Goal: Information Seeking & Learning: Learn about a topic

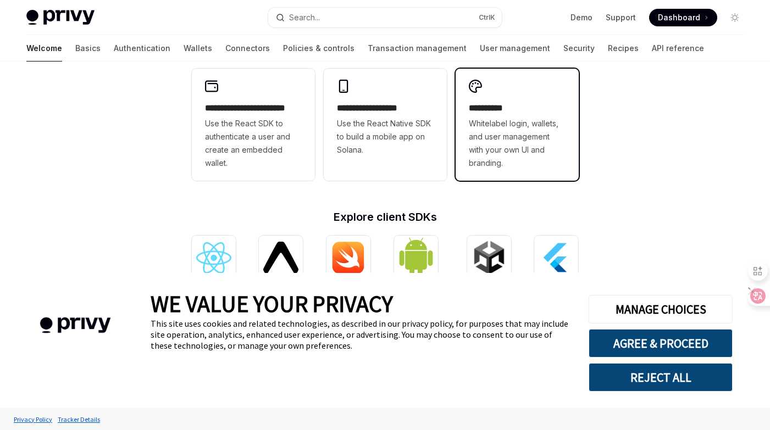
scroll to position [444, 0]
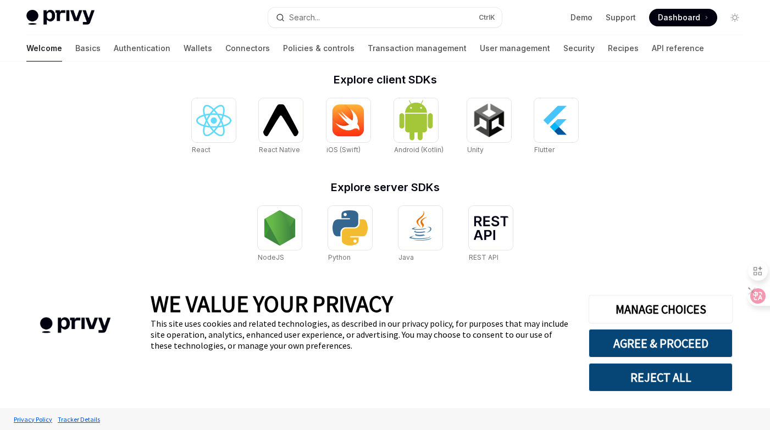
click at [662, 377] on button "REJECT ALL" at bounding box center [661, 377] width 144 height 29
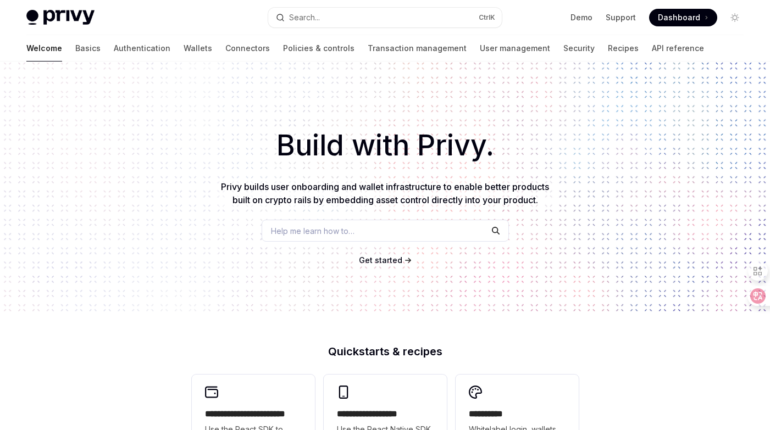
scroll to position [444, 0]
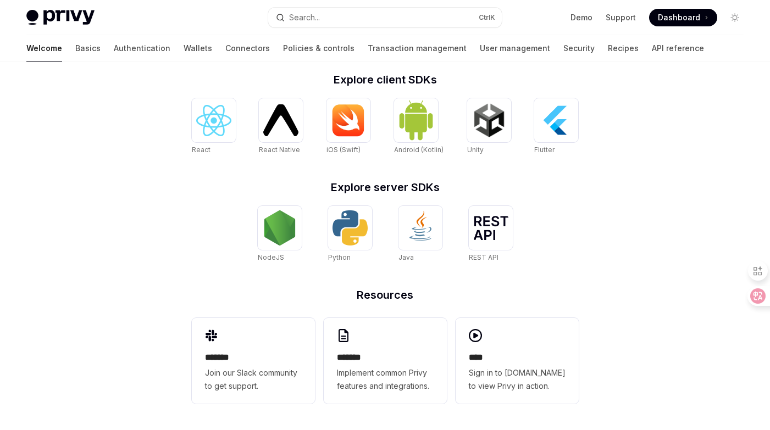
drag, startPoint x: 363, startPoint y: 235, endPoint x: 458, endPoint y: 253, distance: 96.8
click at [363, 235] on img at bounding box center [350, 228] width 35 height 35
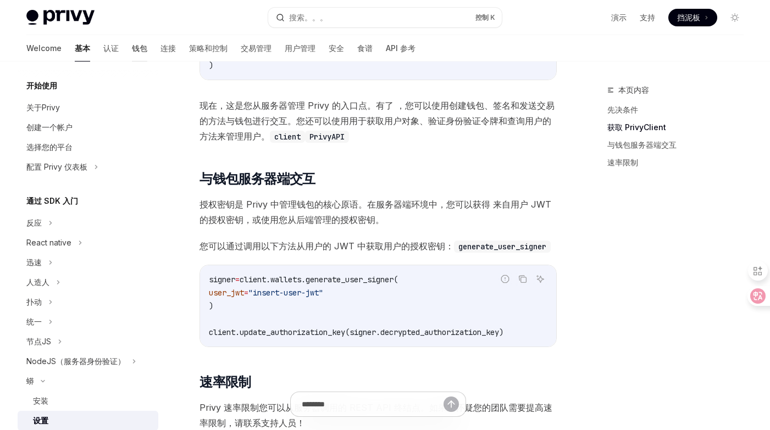
click at [132, 46] on font "钱包" at bounding box center [139, 48] width 15 height 11
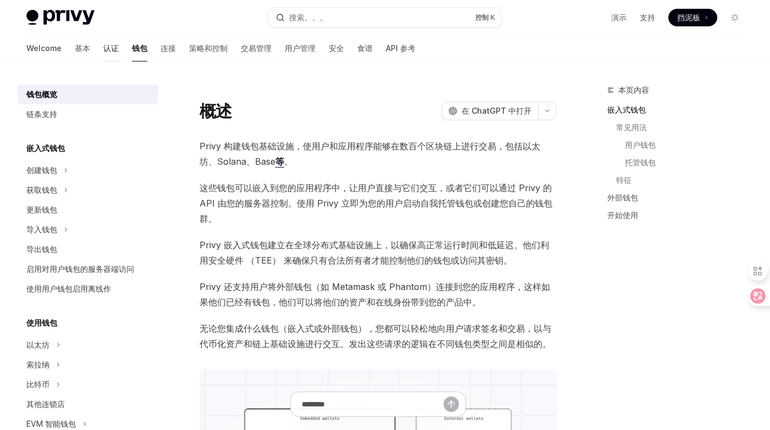
click at [103, 50] on font "认证" at bounding box center [110, 48] width 15 height 11
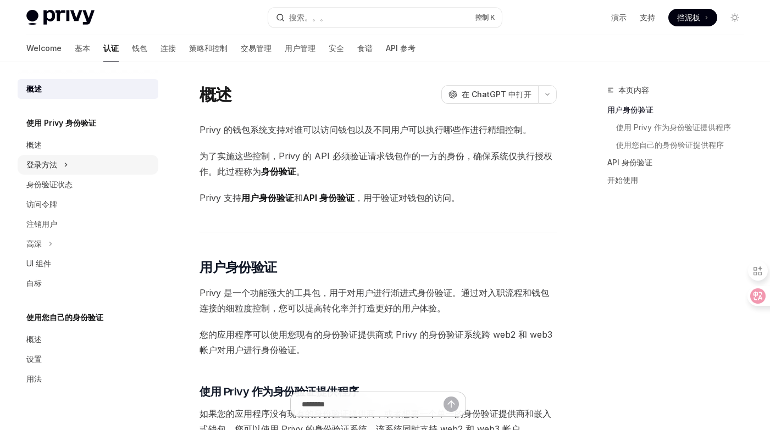
click at [102, 170] on button "登录方法" at bounding box center [88, 165] width 141 height 20
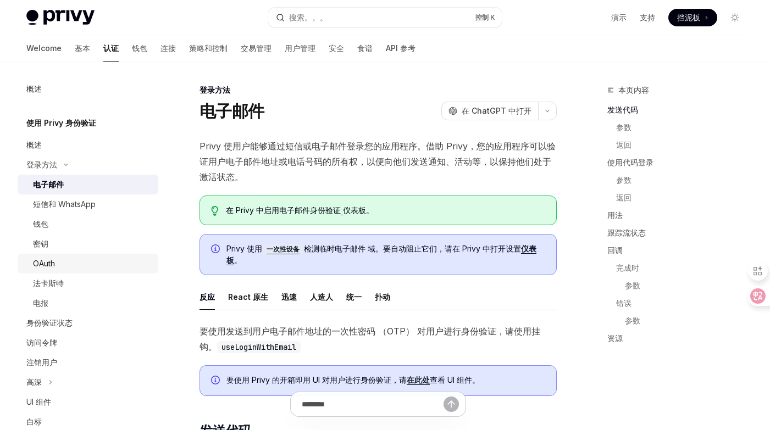
click at [93, 264] on div "OAuth" at bounding box center [92, 263] width 119 height 13
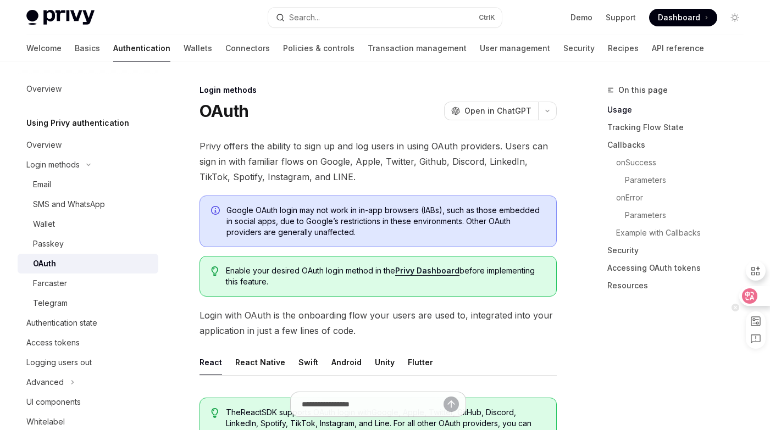
click at [760, 299] on div at bounding box center [754, 296] width 30 height 20
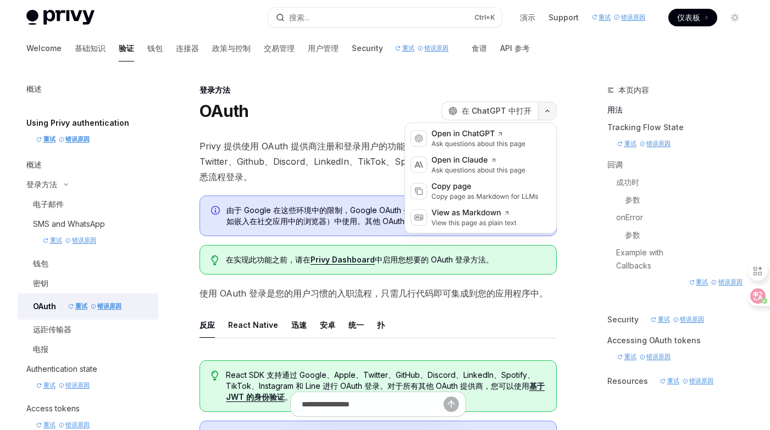
click at [550, 110] on icon "button" at bounding box center [547, 111] width 13 height 4
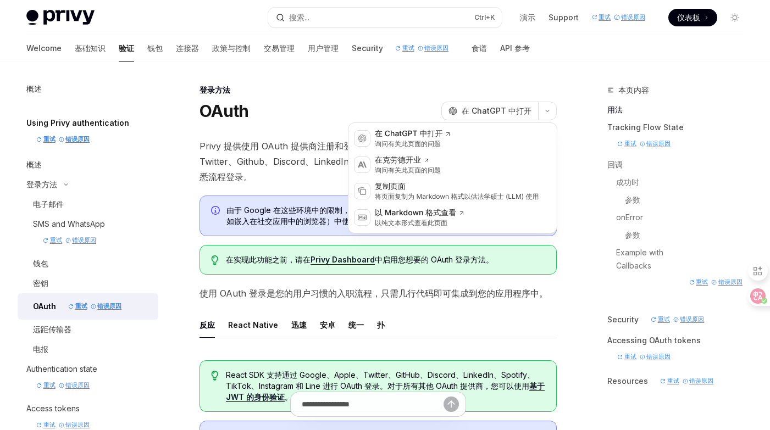
click at [352, 93] on div "登录方法" at bounding box center [378, 90] width 357 height 11
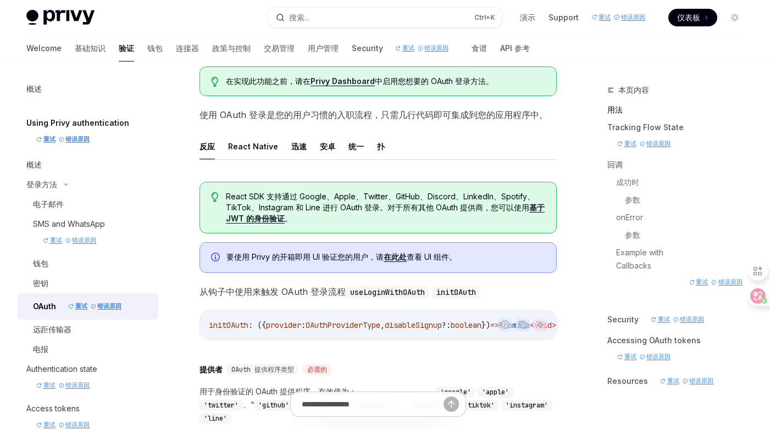
scroll to position [220, 0]
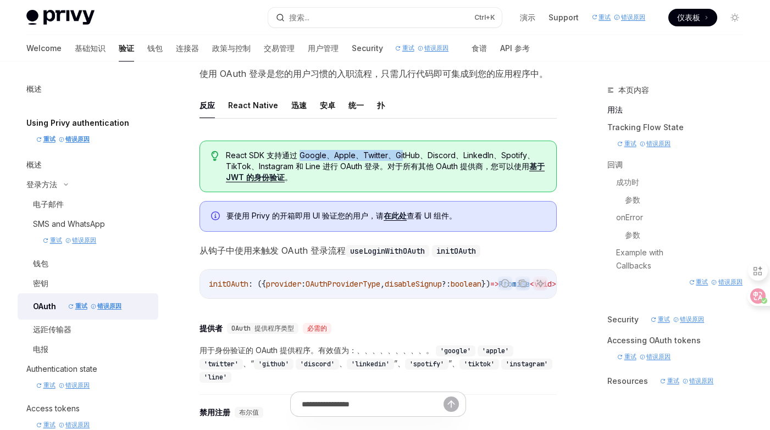
drag, startPoint x: 302, startPoint y: 156, endPoint x: 403, endPoint y: 158, distance: 100.6
click at [403, 158] on font "React SDK 支持通过 Google、Apple、Twitter、GitHub、Discord、LinkedIn、Spotify、TikTok、Inst…" at bounding box center [385, 167] width 319 height 32
drag, startPoint x: 403, startPoint y: 158, endPoint x: 327, endPoint y: 172, distance: 77.7
click at [327, 172] on span "React SDK 支持通过 Google、Apple、Twitter、GitHub、Discord、LinkedIn、Spotify、TikTok、Inst…" at bounding box center [385, 166] width 319 height 33
click at [391, 218] on link "在此处" at bounding box center [395, 216] width 23 height 10
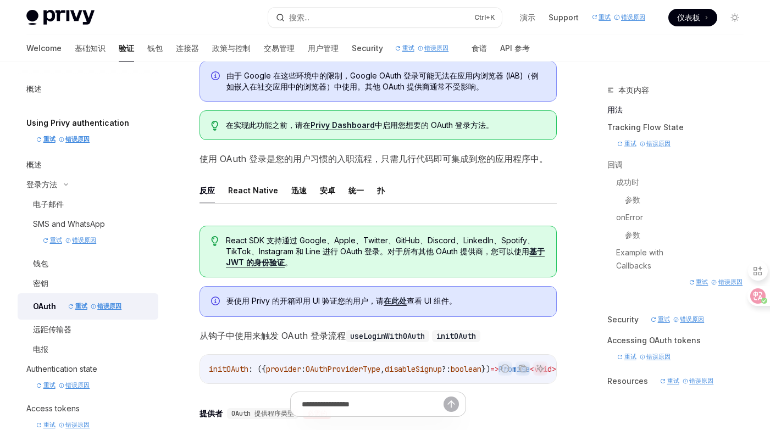
scroll to position [110, 0]
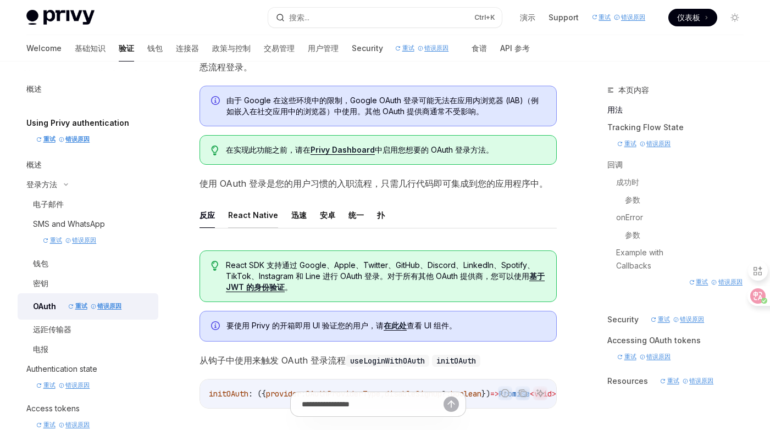
click at [257, 221] on font "React Native" at bounding box center [253, 215] width 50 height 13
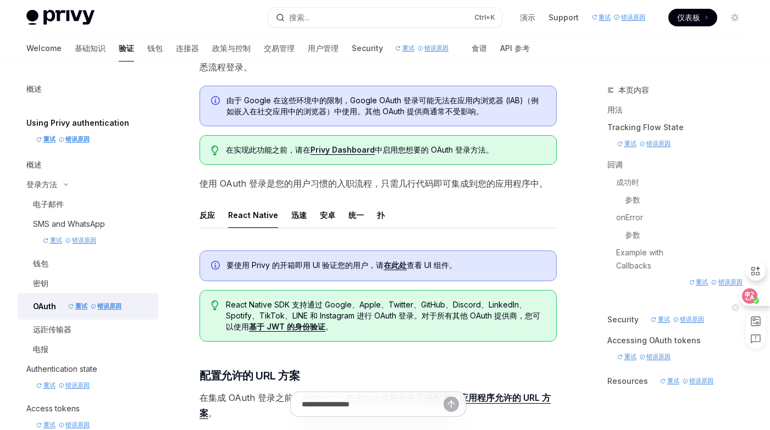
click at [756, 296] on icon at bounding box center [749, 296] width 15 height 15
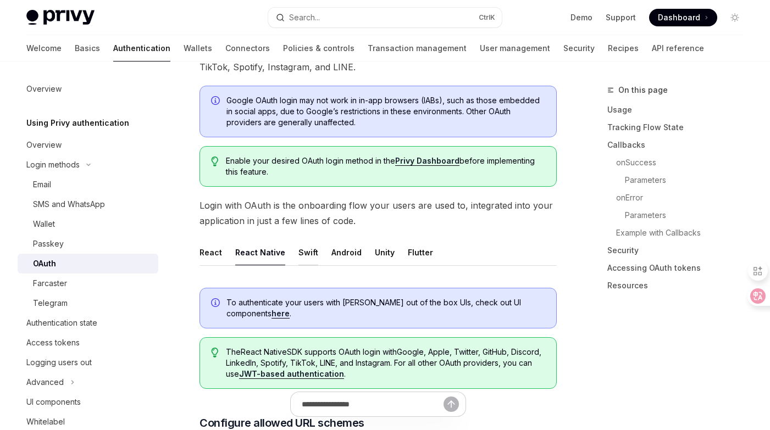
click at [305, 255] on button "Swift" at bounding box center [309, 253] width 20 height 26
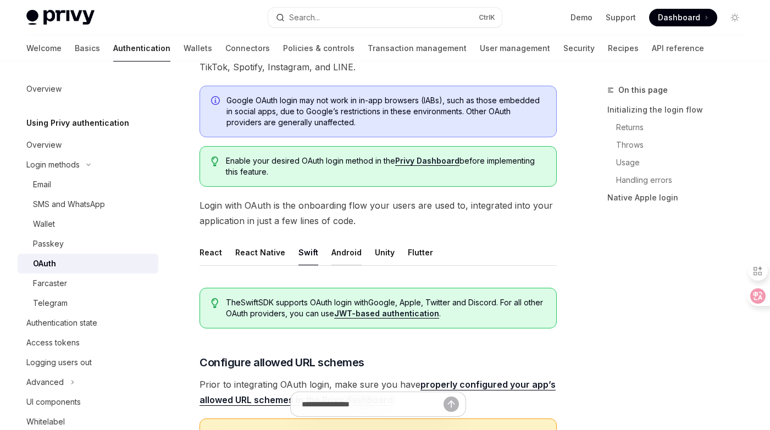
click at [343, 258] on button "Android" at bounding box center [347, 253] width 30 height 26
click at [386, 259] on button "Unity" at bounding box center [385, 253] width 20 height 26
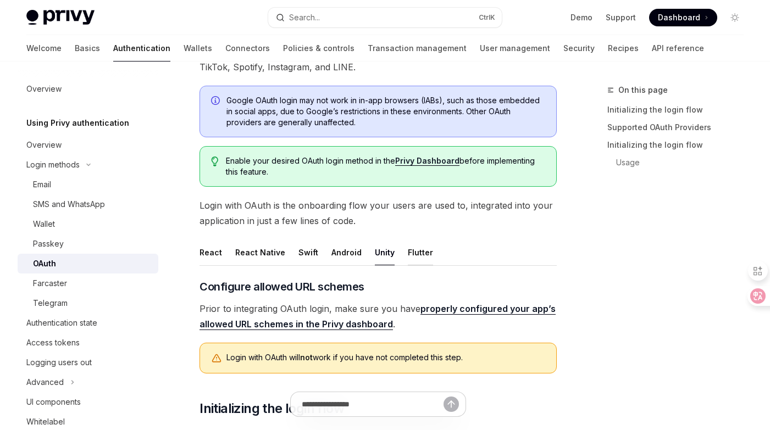
click at [415, 257] on button "Flutter" at bounding box center [420, 253] width 25 height 26
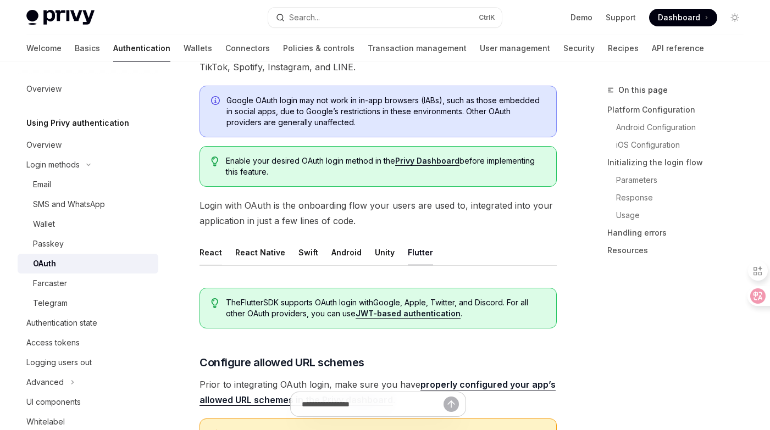
click at [219, 253] on button "React" at bounding box center [211, 253] width 23 height 26
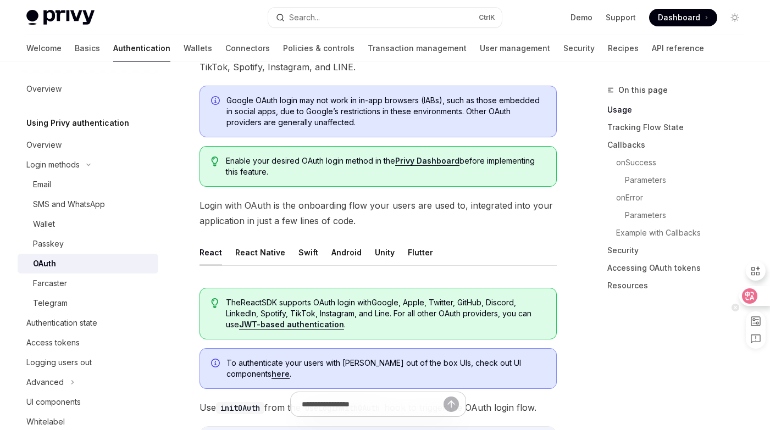
click at [758, 300] on div at bounding box center [754, 296] width 30 height 20
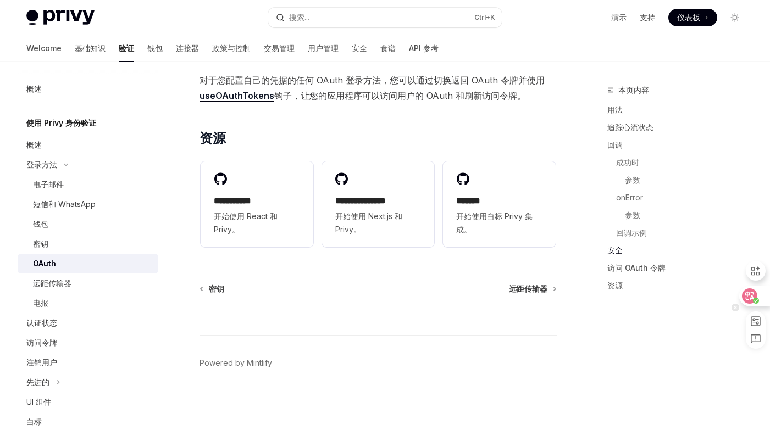
click at [765, 301] on div at bounding box center [754, 296] width 30 height 20
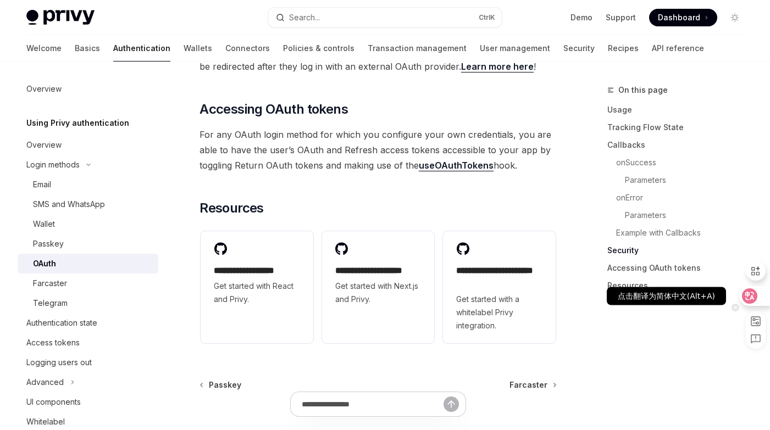
click at [764, 300] on div at bounding box center [754, 296] width 30 height 20
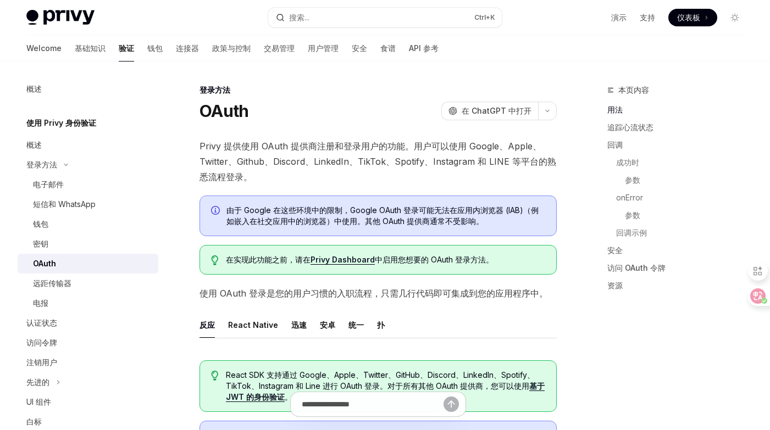
drag, startPoint x: 107, startPoint y: 50, endPoint x: 87, endPoint y: 62, distance: 23.2
click at [147, 50] on font "钱包" at bounding box center [154, 47] width 15 height 9
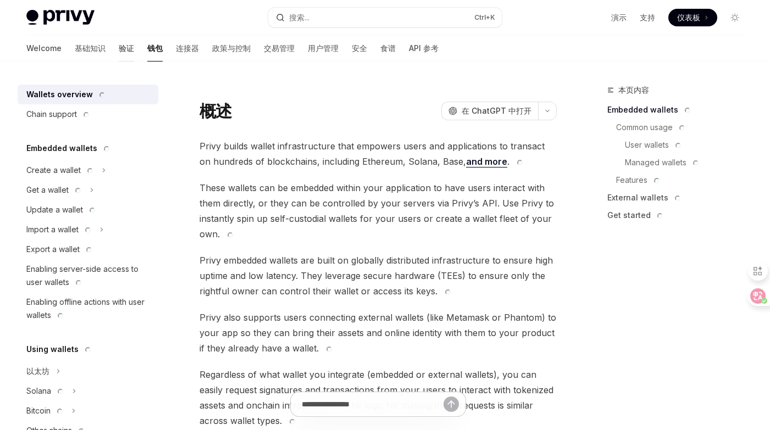
click at [119, 53] on font "验证" at bounding box center [126, 48] width 15 height 11
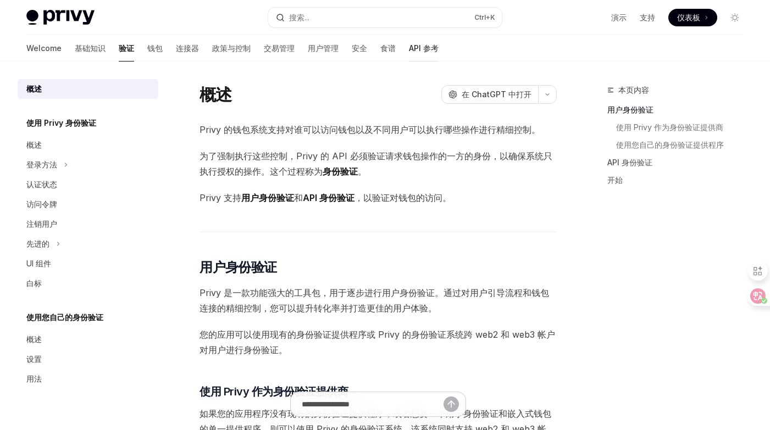
click at [409, 51] on font "API 参考" at bounding box center [424, 47] width 30 height 9
type textarea "*"
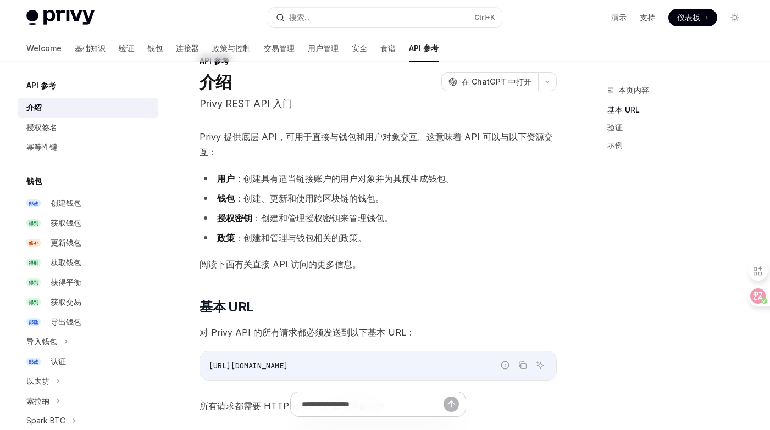
scroll to position [165, 0]
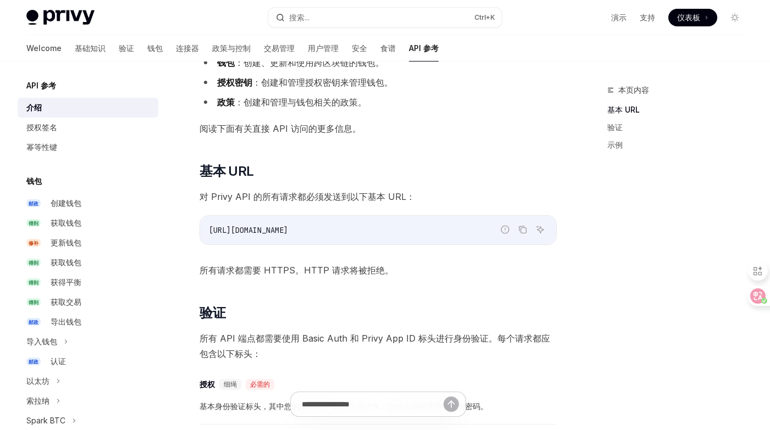
drag, startPoint x: 327, startPoint y: 231, endPoint x: 187, endPoint y: 233, distance: 139.7
copy span "[URL][DOMAIN_NAME]"
click at [523, 233] on icon "Copy the contents from the code block" at bounding box center [522, 229] width 9 height 9
click at [366, 413] on input "Ask a question..." at bounding box center [372, 405] width 195 height 24
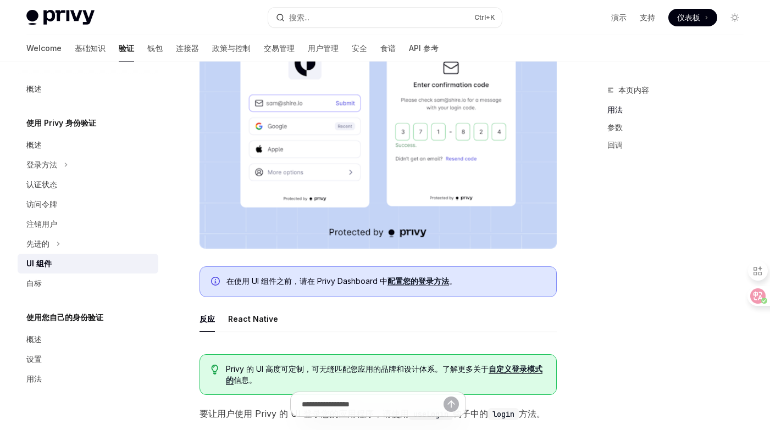
scroll to position [220, 0]
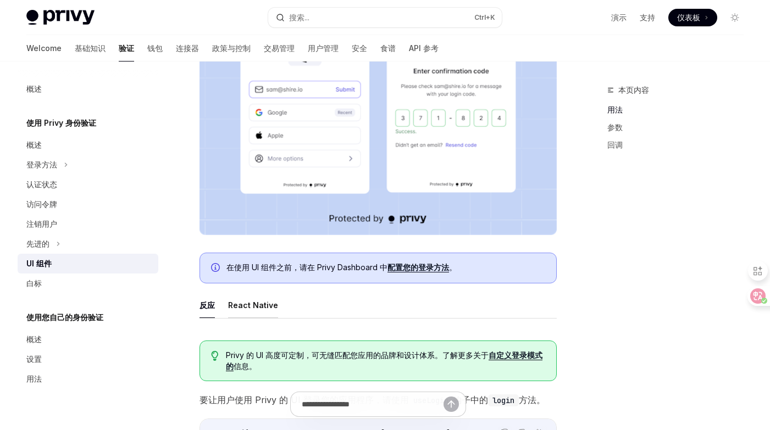
click at [255, 303] on button "React Native" at bounding box center [253, 305] width 50 height 26
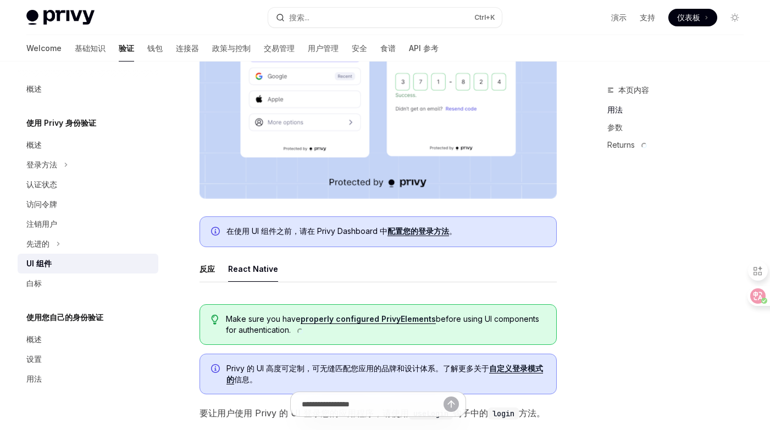
scroll to position [440, 0]
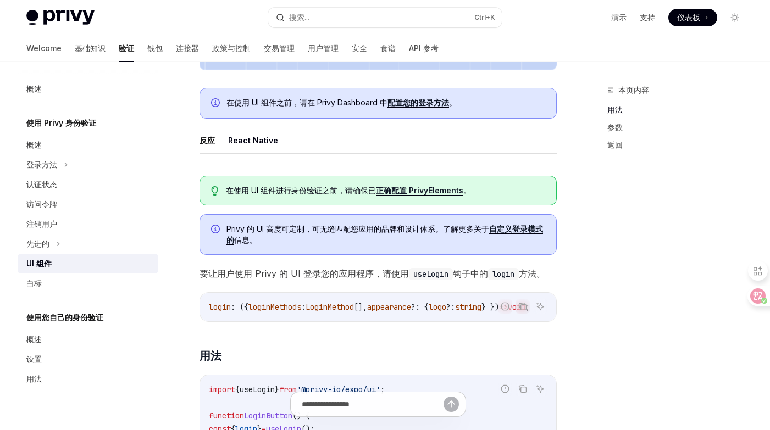
type textarea "*"
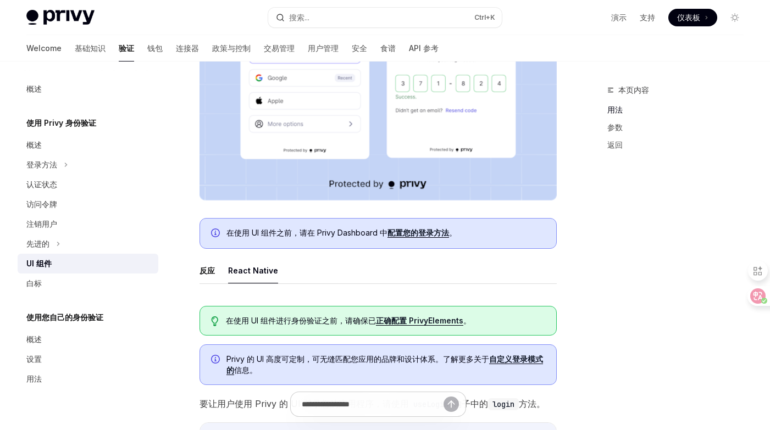
scroll to position [275, 0]
